Goal: Transaction & Acquisition: Purchase product/service

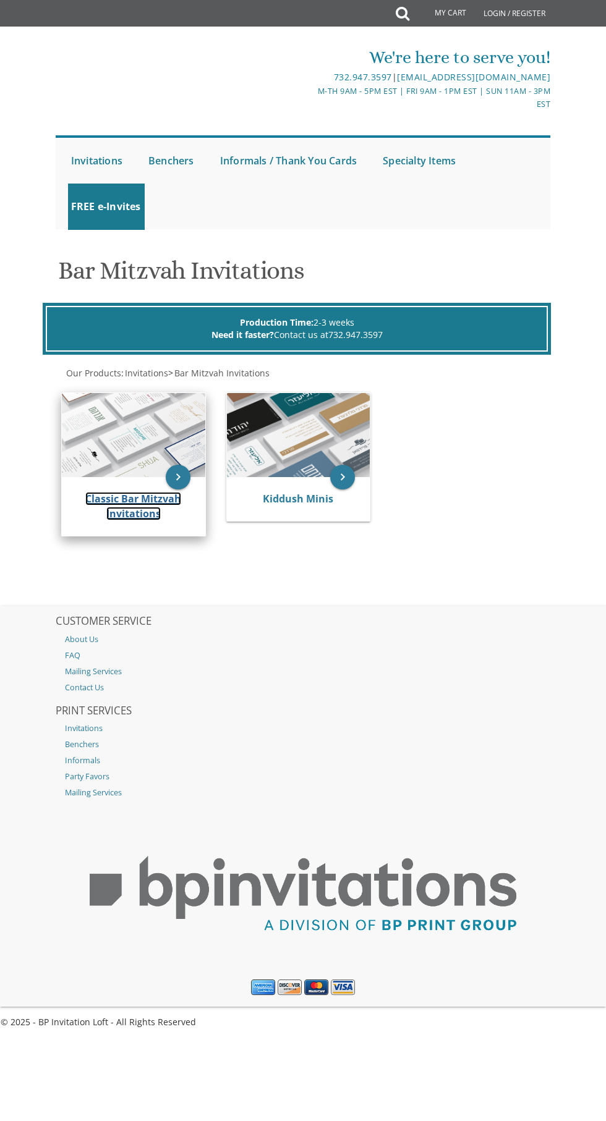
click at [140, 513] on link "Classic Bar Mitzvah Invitations" at bounding box center [133, 506] width 96 height 28
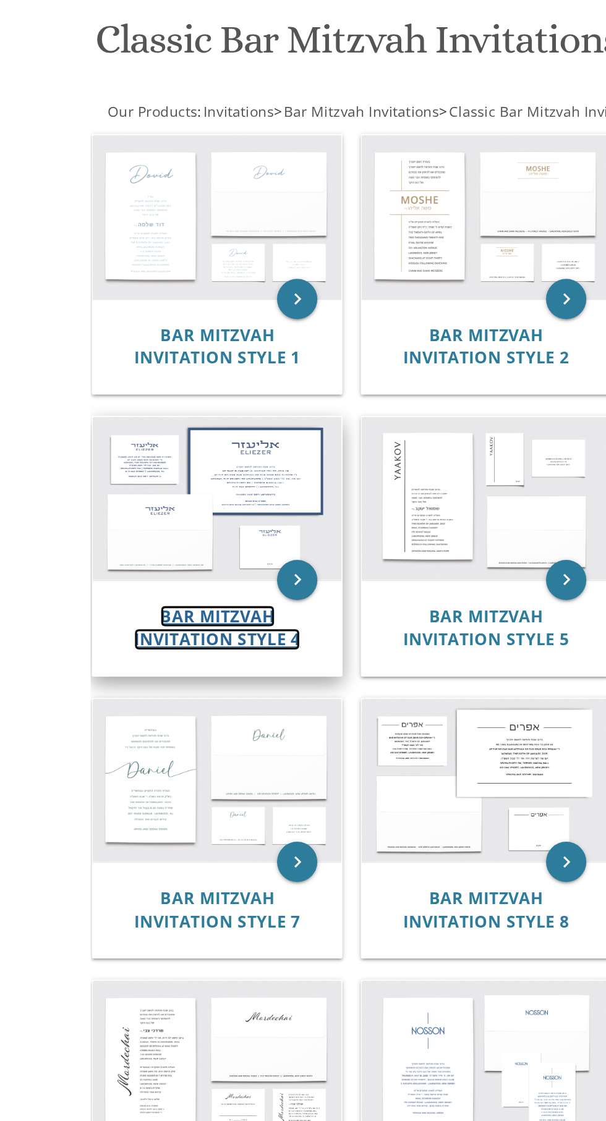
click at [137, 638] on span "Bar Mitzvah Invitation Style 4" at bounding box center [133, 632] width 102 height 28
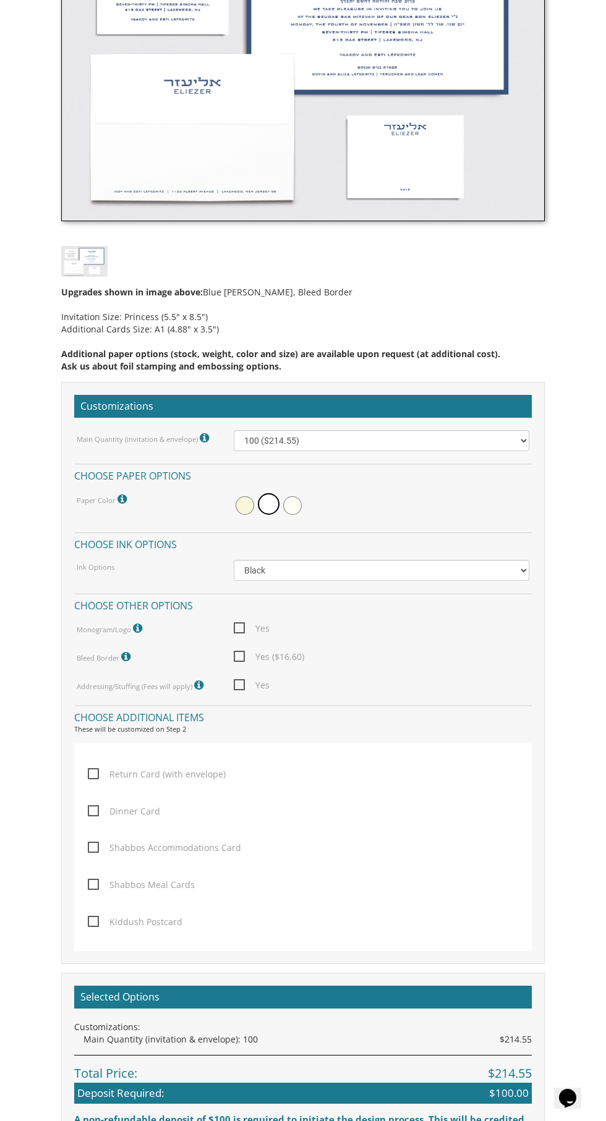
scroll to position [584, 0]
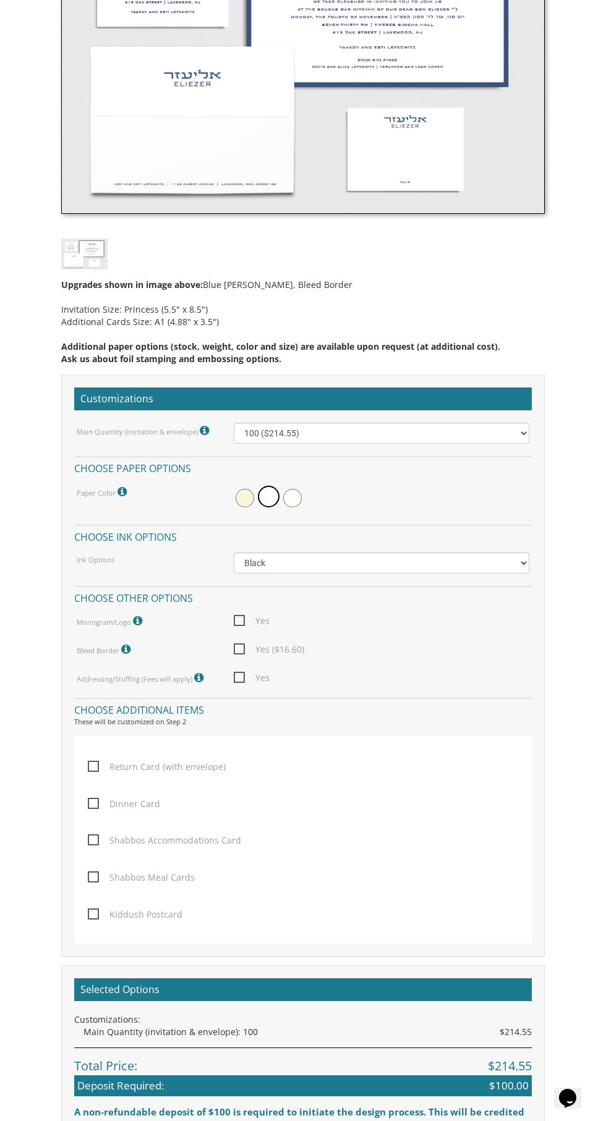
click at [93, 914] on span "Kiddush Postcard" at bounding box center [135, 914] width 95 height 15
click at [93, 914] on input "Kiddush Postcard" at bounding box center [92, 913] width 8 height 8
click at [93, 912] on span "Kiddush Postcard" at bounding box center [135, 914] width 95 height 15
click at [93, 912] on input "Kiddush Postcard" at bounding box center [92, 913] width 8 height 8
checkbox input "false"
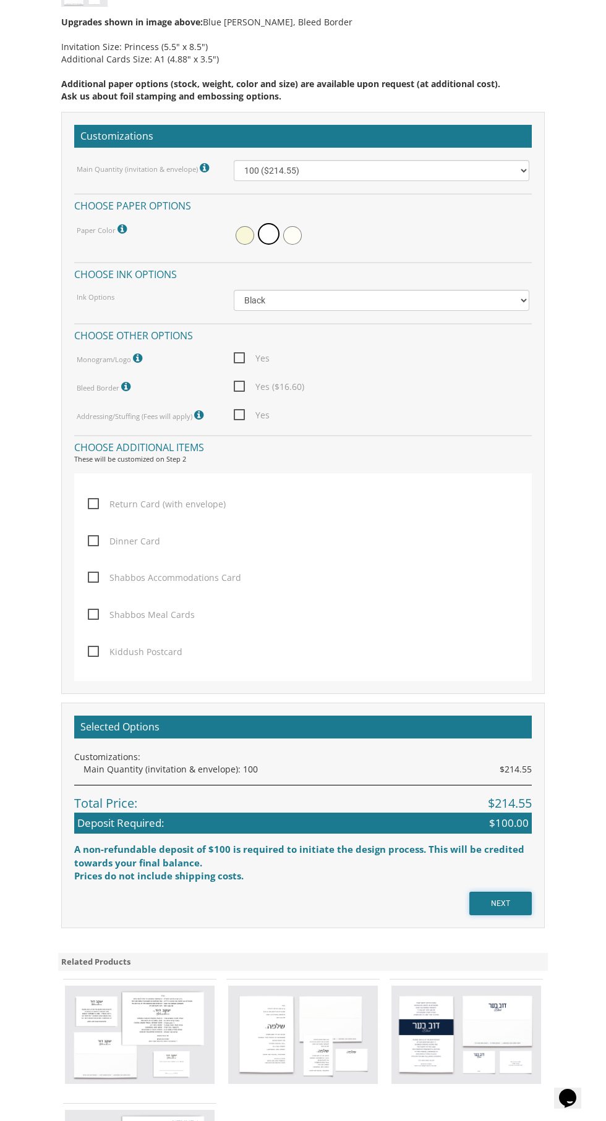
click at [520, 902] on input "NEXT" at bounding box center [500, 903] width 62 height 23
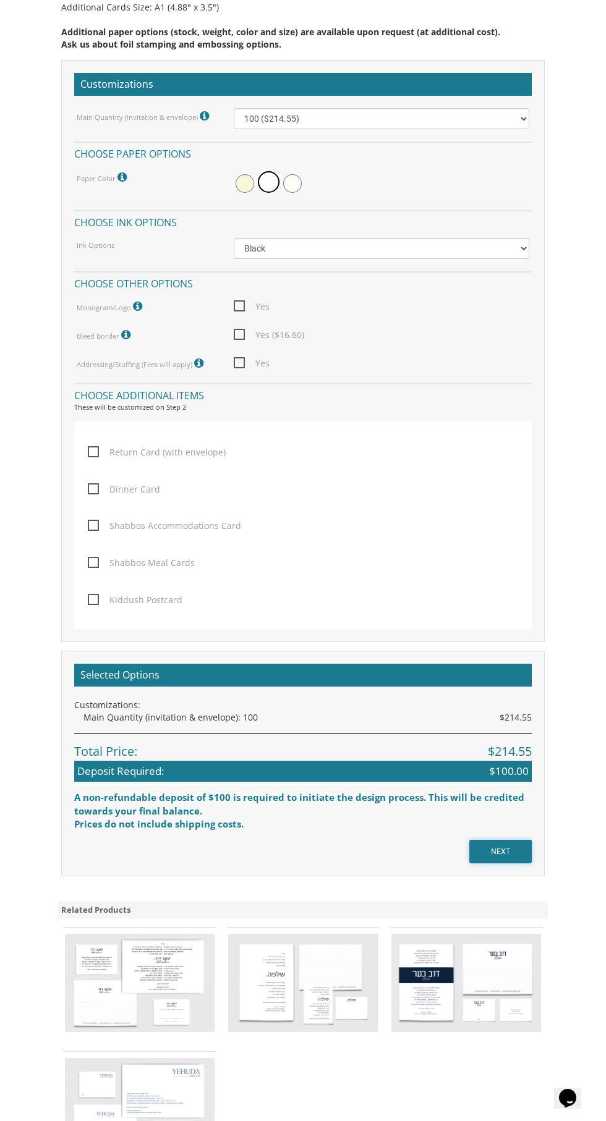
scroll to position [941, 0]
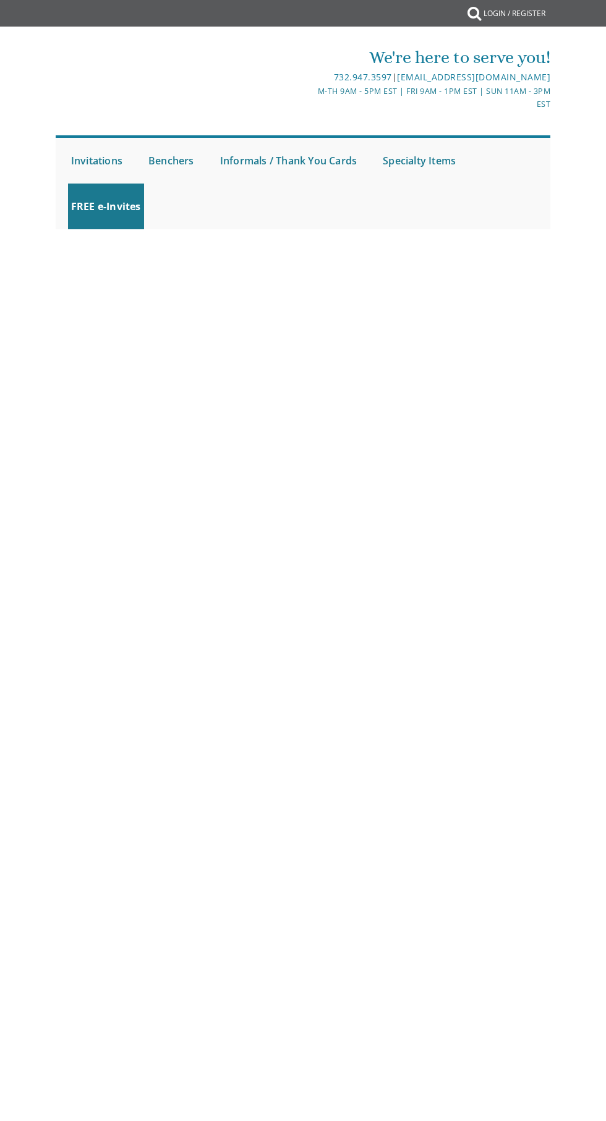
click at [85, 564] on body "My Cart {{shoppingcart.totalQuantityDisplay}} Total: {{shoppingcart.subtotal}} …" at bounding box center [303, 560] width 606 height 1121
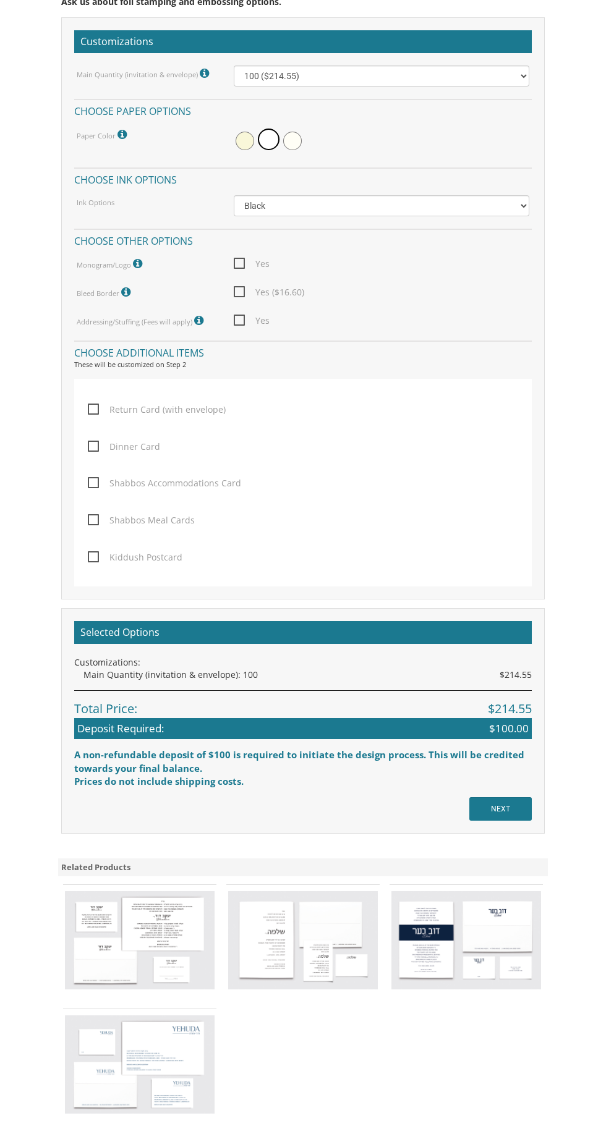
click at [91, 557] on span "Kiddush Postcard" at bounding box center [135, 557] width 95 height 15
click at [91, 557] on input "Kiddush Postcard" at bounding box center [92, 556] width 8 height 8
checkbox input "true"
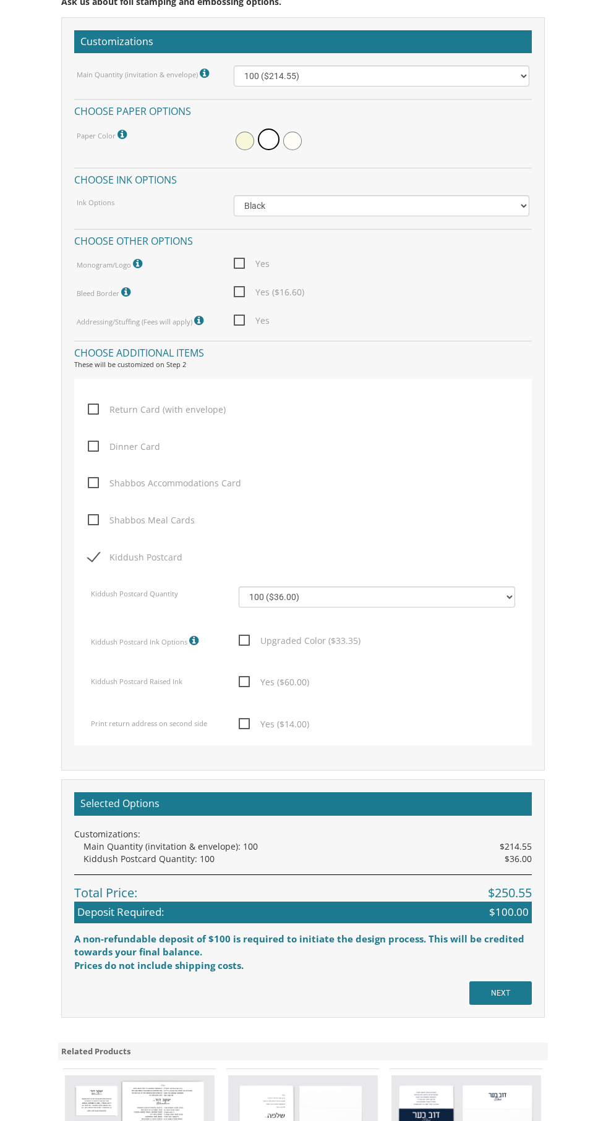
click at [240, 682] on span "Yes ($60.00)" at bounding box center [274, 681] width 70 height 15
click at [240, 682] on input "Yes ($60.00)" at bounding box center [243, 681] width 8 height 8
checkbox input "true"
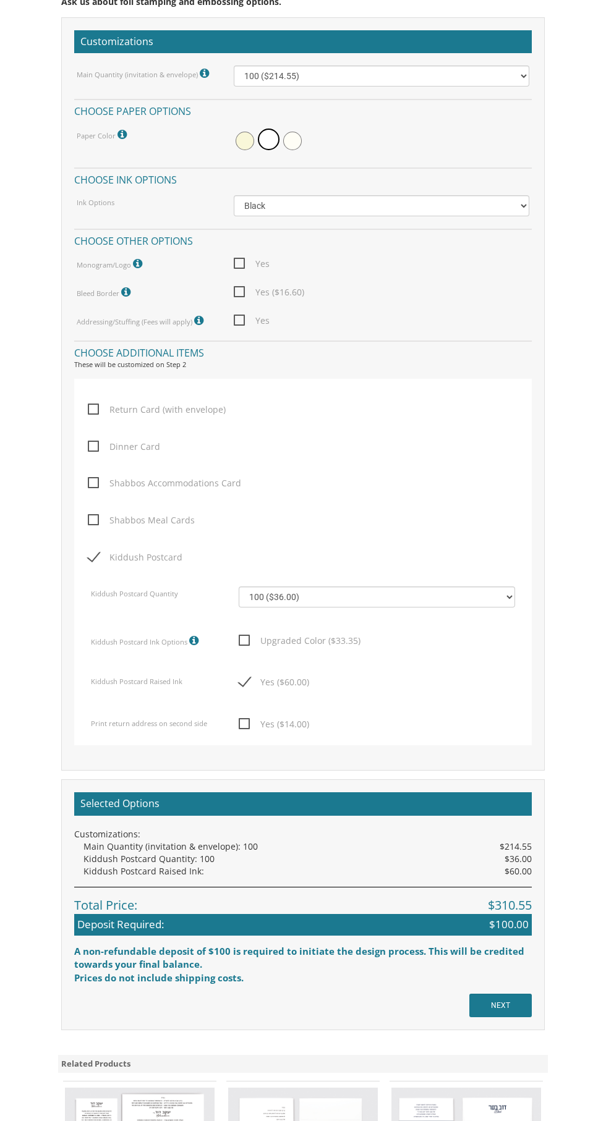
click at [240, 724] on span "Yes ($14.00)" at bounding box center [274, 723] width 70 height 15
click at [240, 724] on input "Yes ($14.00)" at bounding box center [243, 723] width 8 height 8
checkbox input "true"
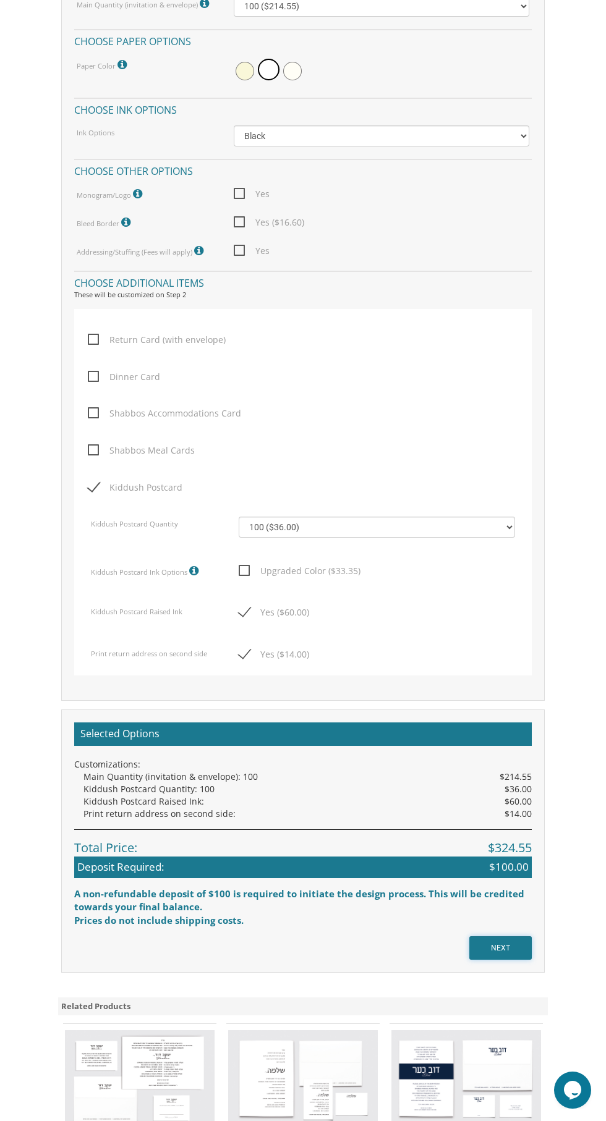
click at [517, 951] on input "NEXT" at bounding box center [500, 948] width 62 height 23
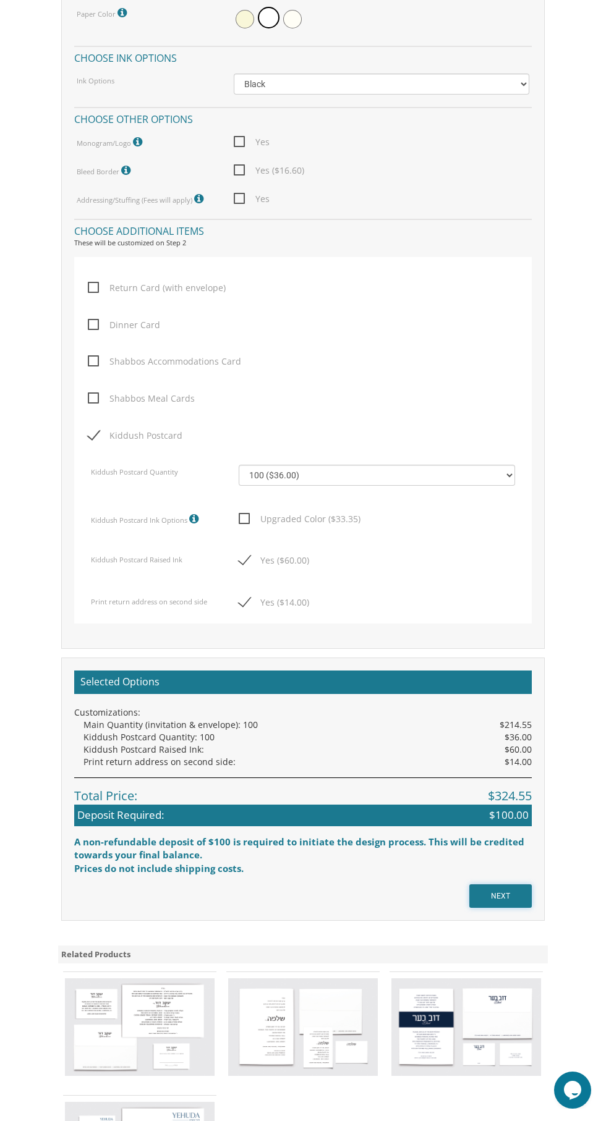
scroll to position [1106, 0]
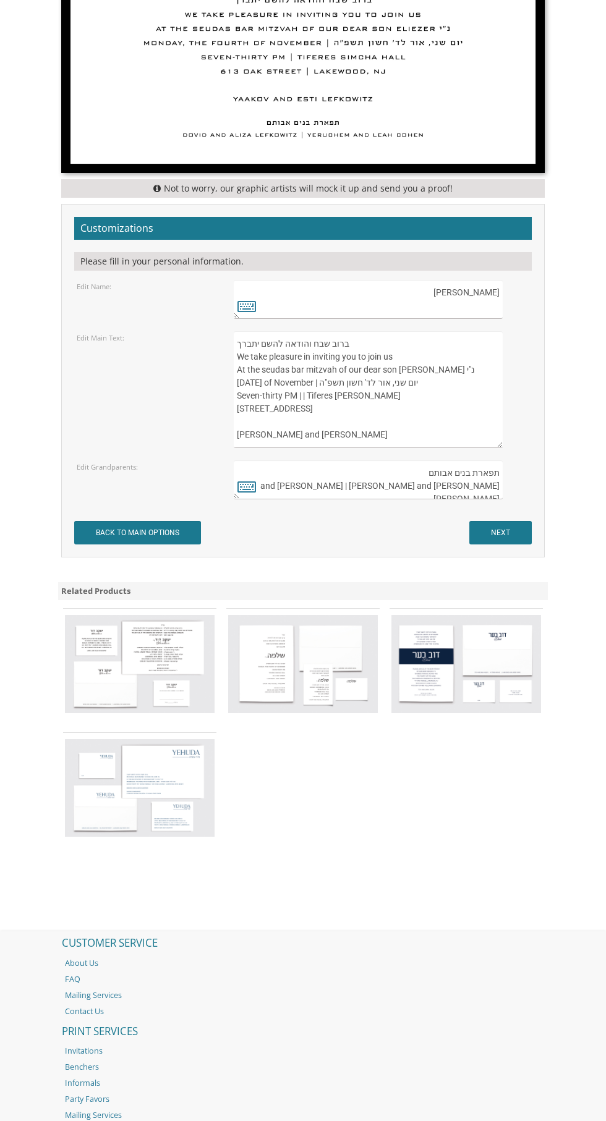
scroll to position [674, 0]
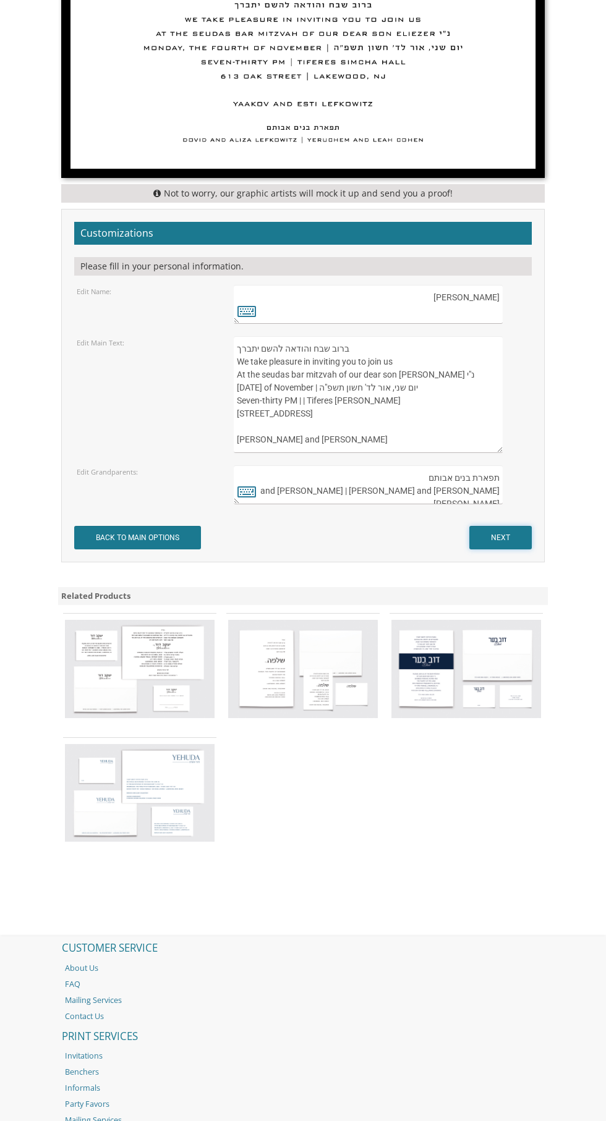
click at [514, 542] on input "NEXT" at bounding box center [500, 537] width 62 height 23
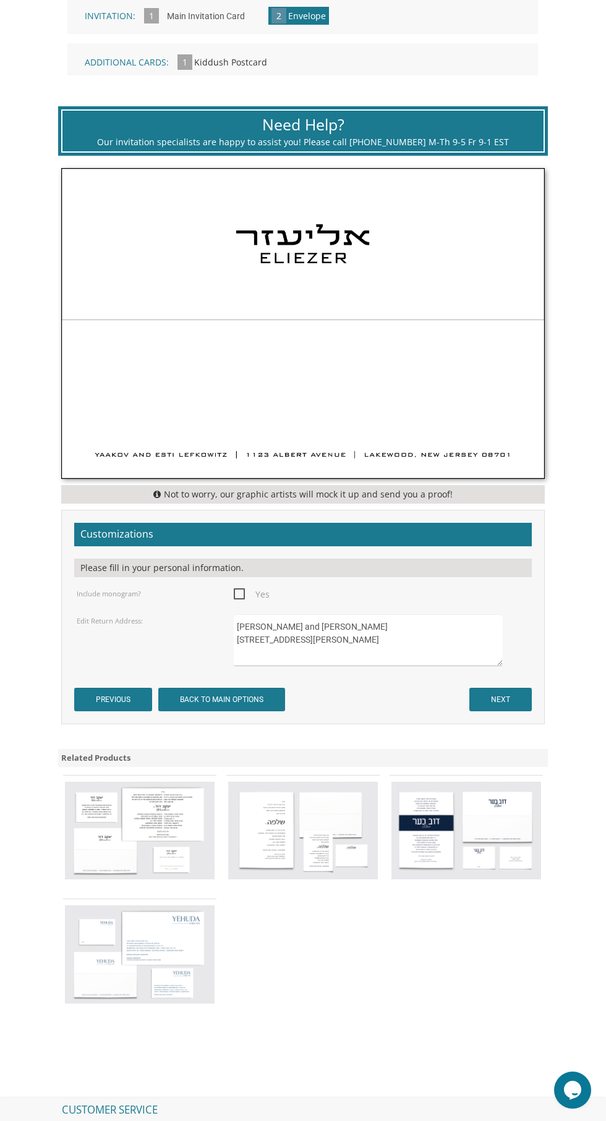
scroll to position [383, 0]
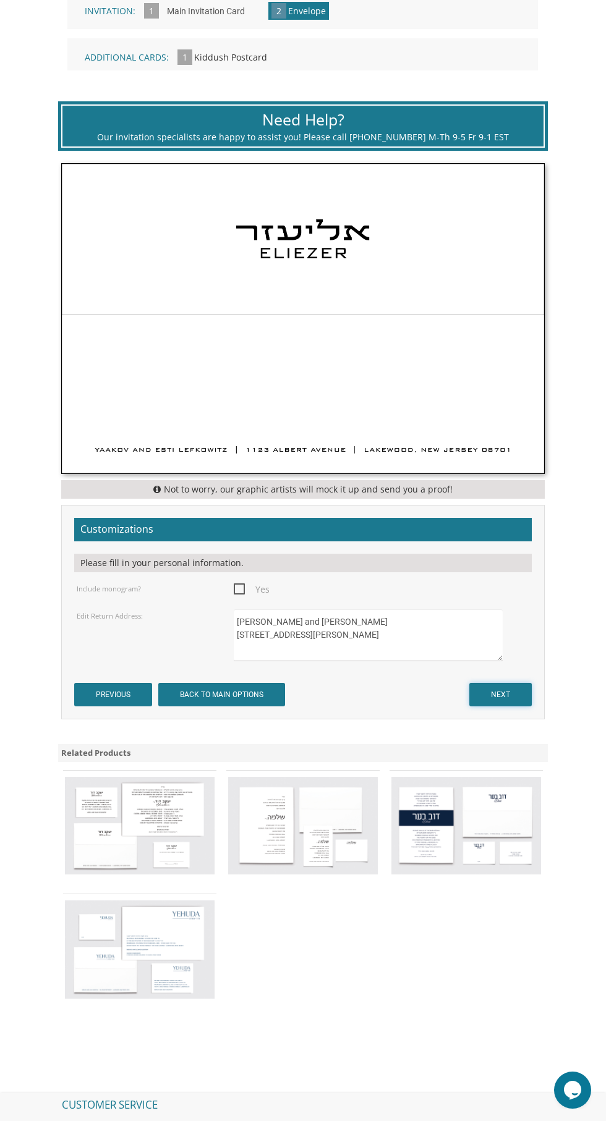
click at [519, 703] on input "NEXT" at bounding box center [500, 694] width 62 height 23
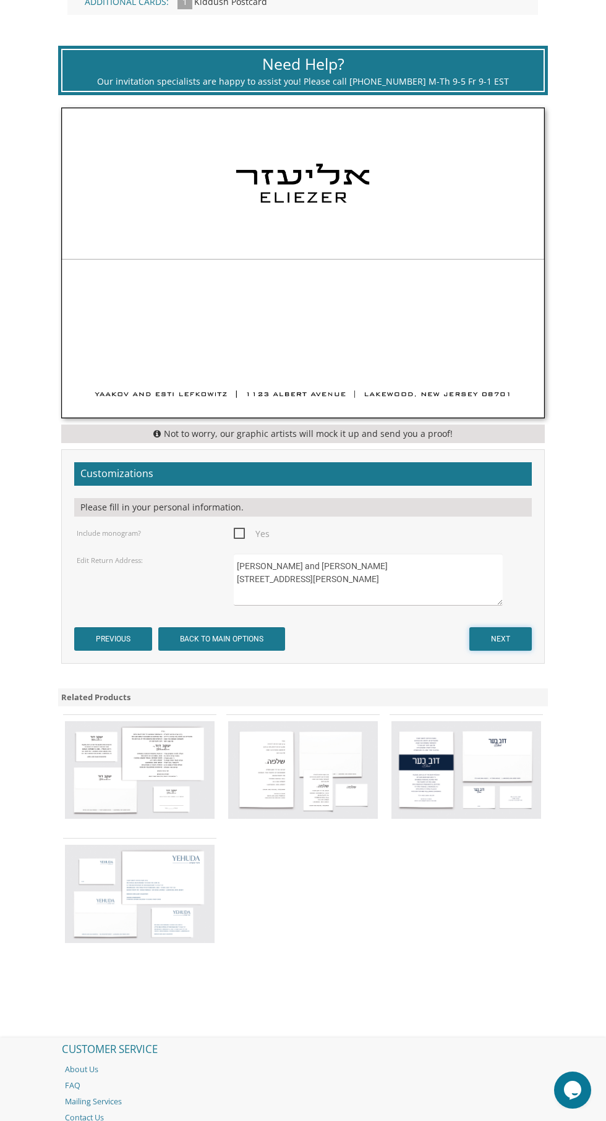
scroll to position [477, 0]
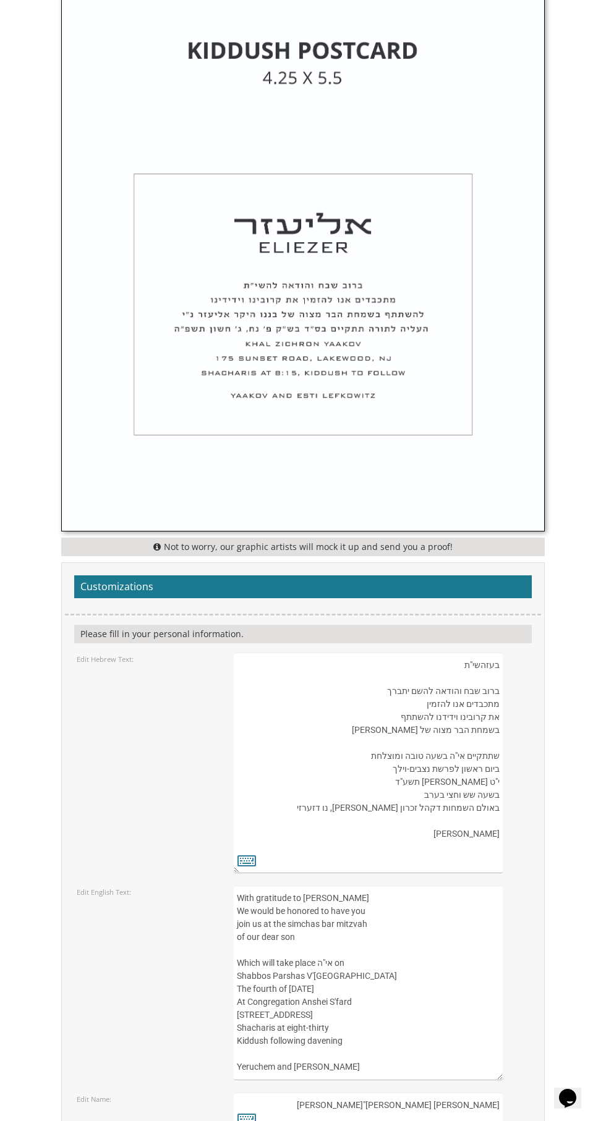
scroll to position [564, 0]
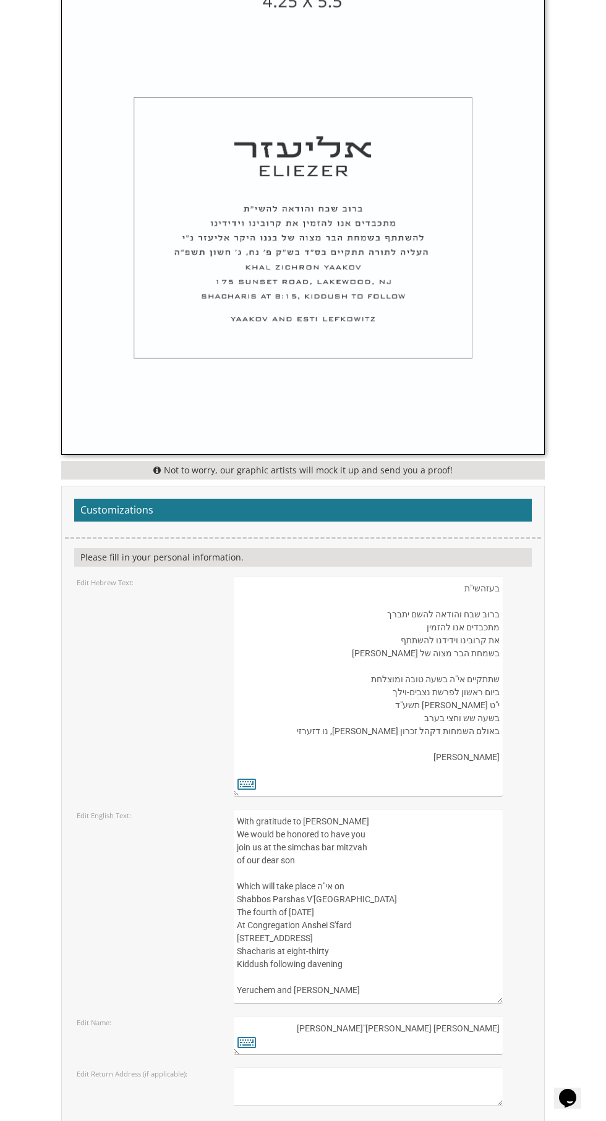
click at [455, 669] on textarea "בעזהשי"ת ברוב שבח והודאה להשם יתברך מתכבדים אנו להזמין את קרובינו וידידנו להשתת…" at bounding box center [368, 686] width 268 height 221
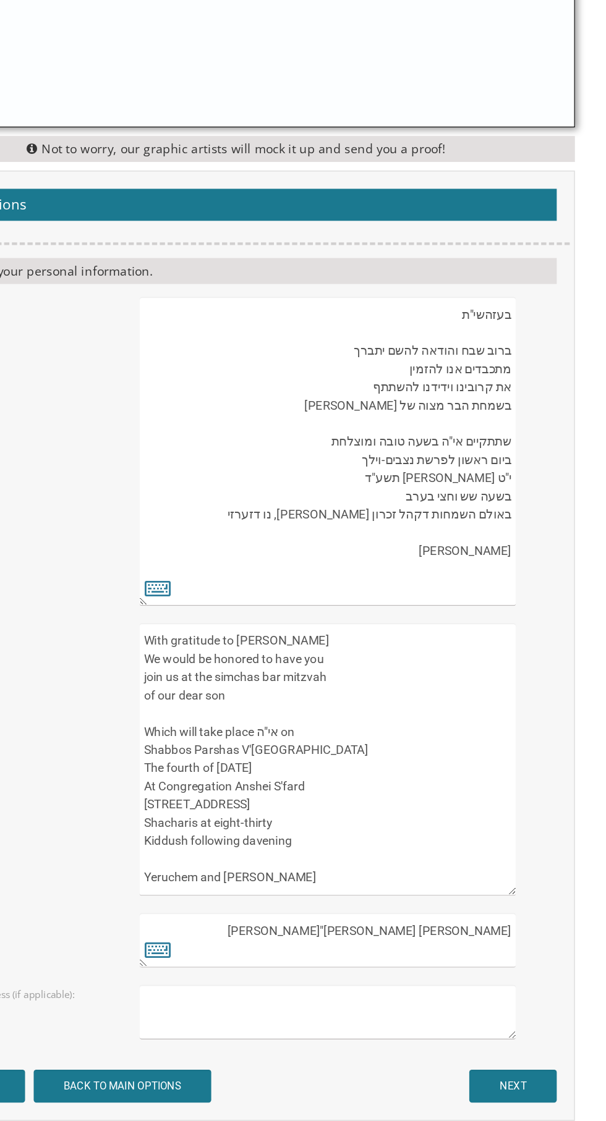
scroll to position [728, 0]
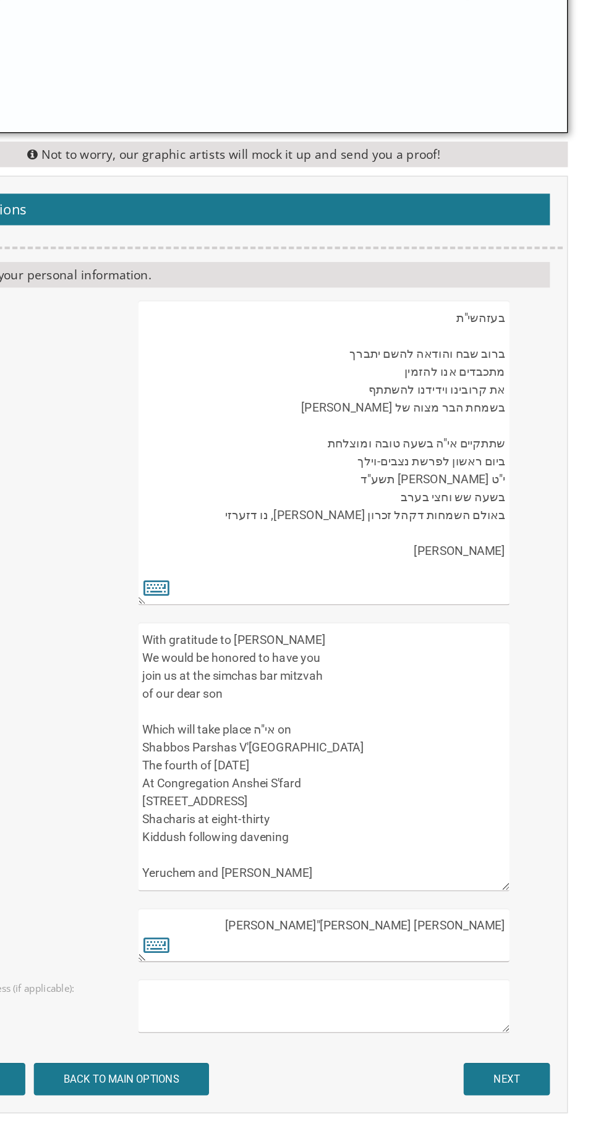
click at [386, 677] on textarea "בעזהשי"ת ברוב שבח והודאה להשם יתברך מתכבדים אנו להזמין את קרובינו וידידנו להשתת…" at bounding box center [368, 592] width 268 height 221
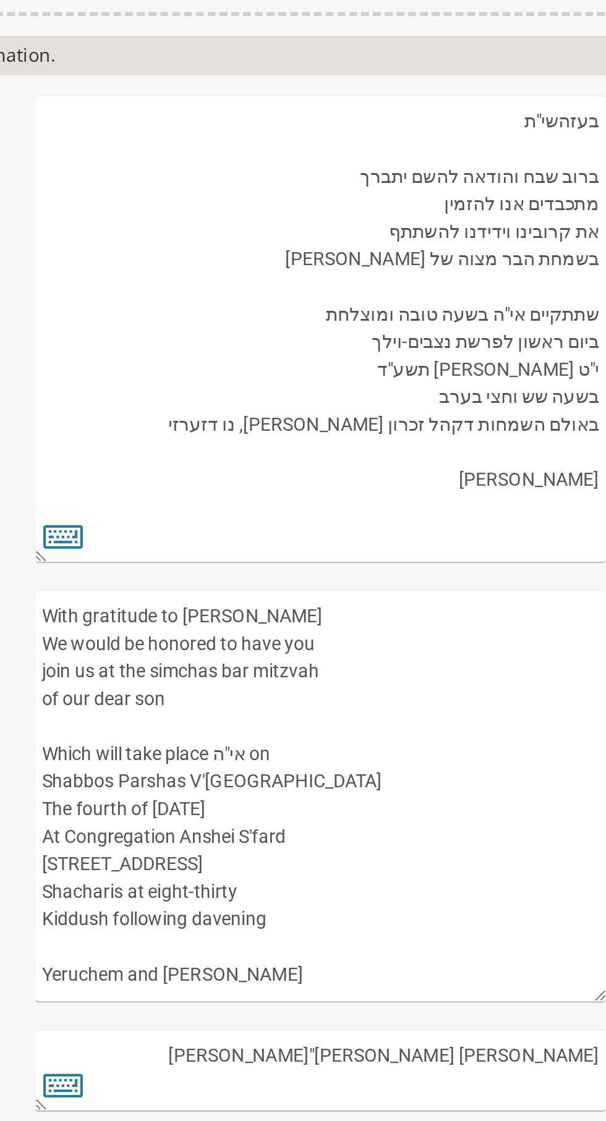
click at [464, 544] on textarea "בעזהשי"ת ברוב שבח והודאה להשם יתברך מתכבדים אנו להזמין את קרובינו וידידנו להשתת…" at bounding box center [368, 592] width 268 height 221
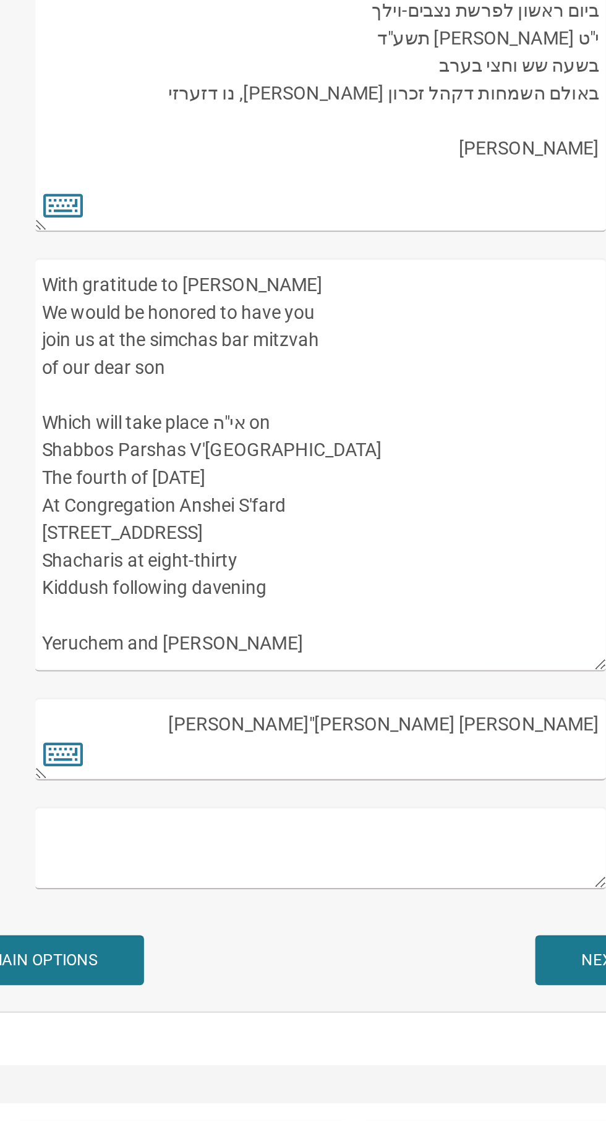
scroll to position [727, 0]
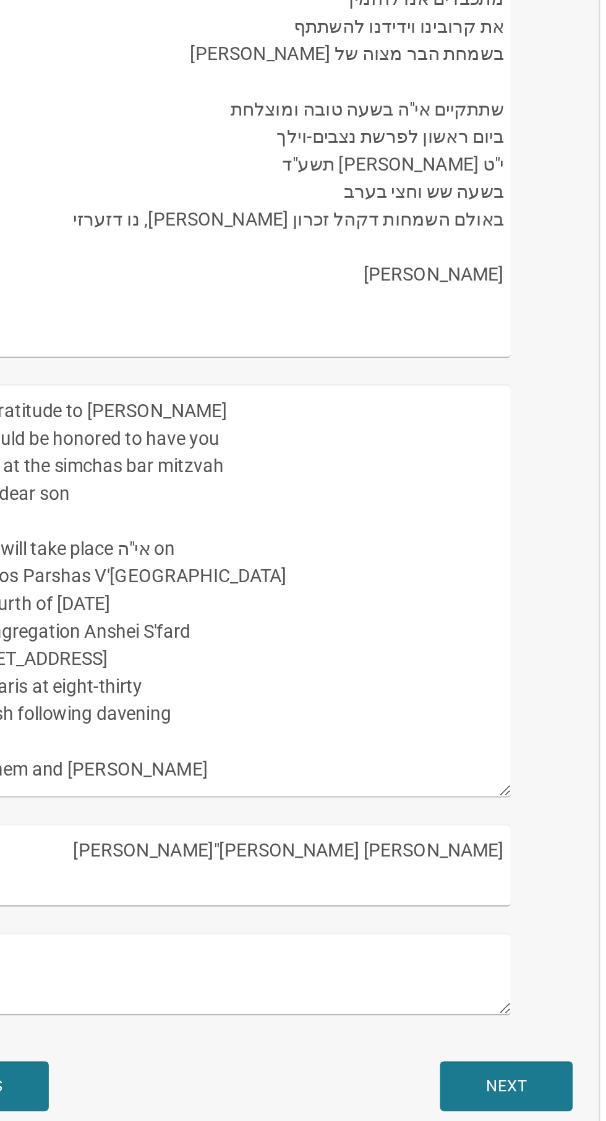
click at [299, 817] on textarea "With gratitude to [PERSON_NAME] We would be honored to have you join us at the …" at bounding box center [368, 813] width 268 height 195
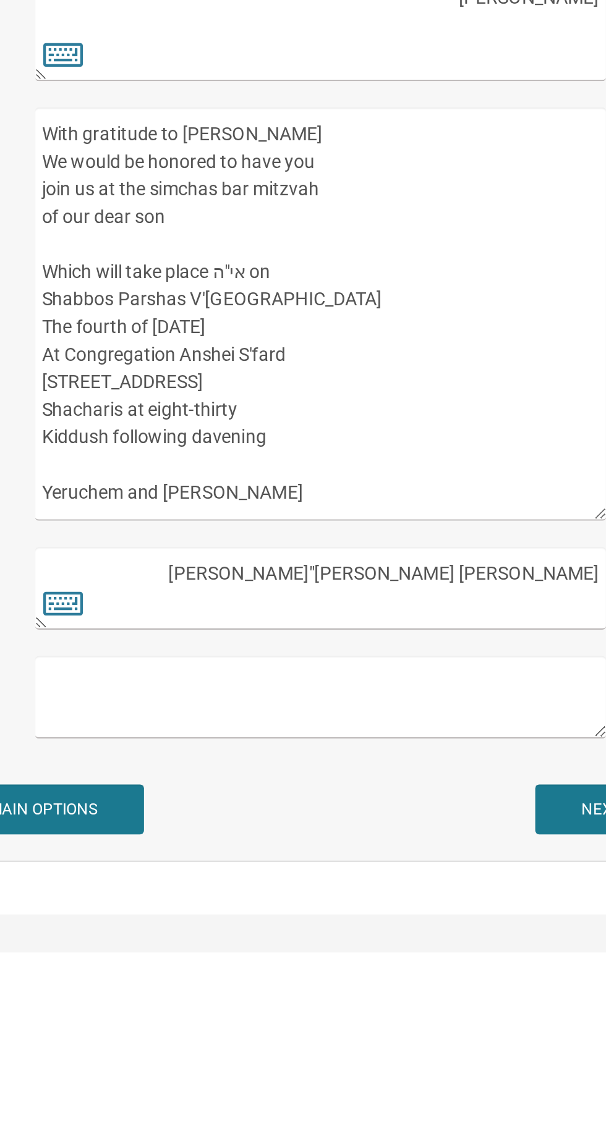
click at [355, 796] on textarea "With gratitude to [PERSON_NAME] We would be honored to have you join us at the …" at bounding box center [368, 813] width 268 height 195
